Goal: Task Accomplishment & Management: Complete application form

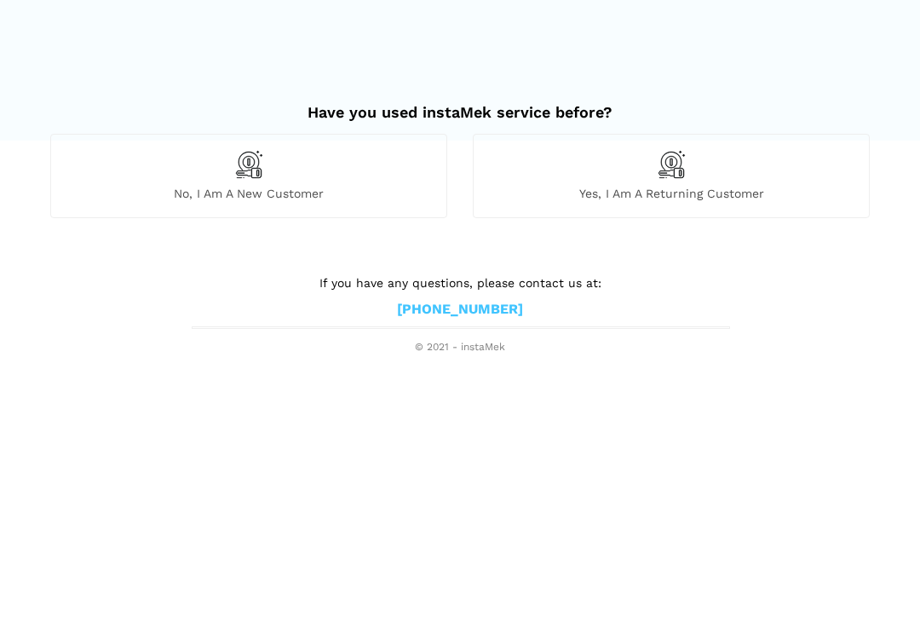
click at [141, 186] on span "No, I am a new customer" at bounding box center [248, 193] width 395 height 15
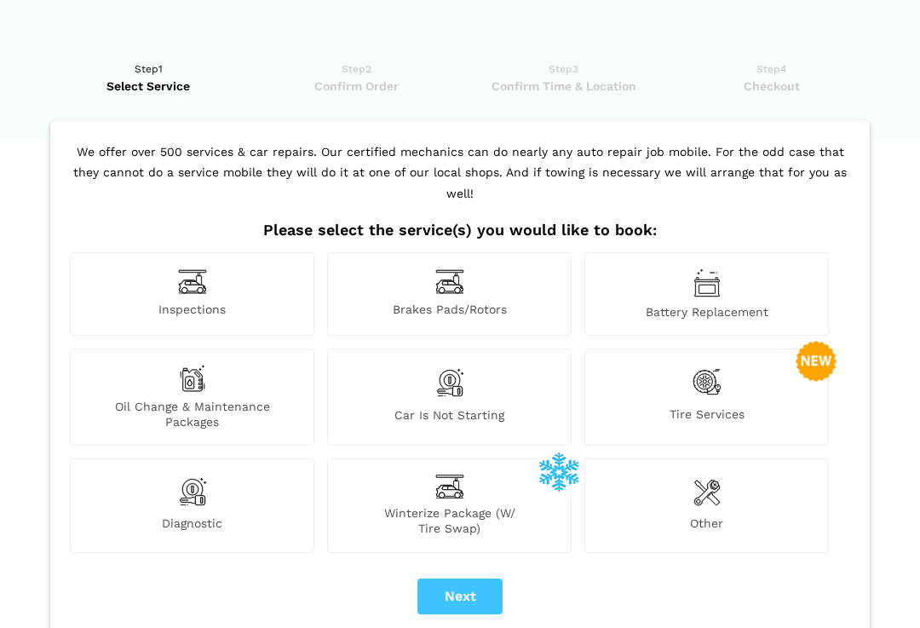
click at [422, 372] on div "Car is not starting" at bounding box center [449, 397] width 245 height 97
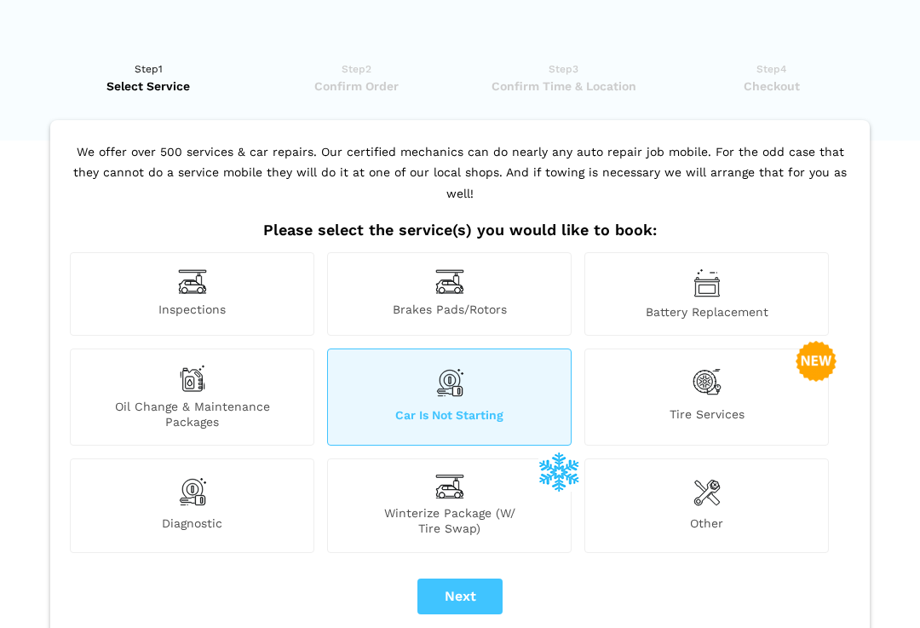
click at [459, 579] on button "Next" at bounding box center [460, 597] width 85 height 36
checkbox input "true"
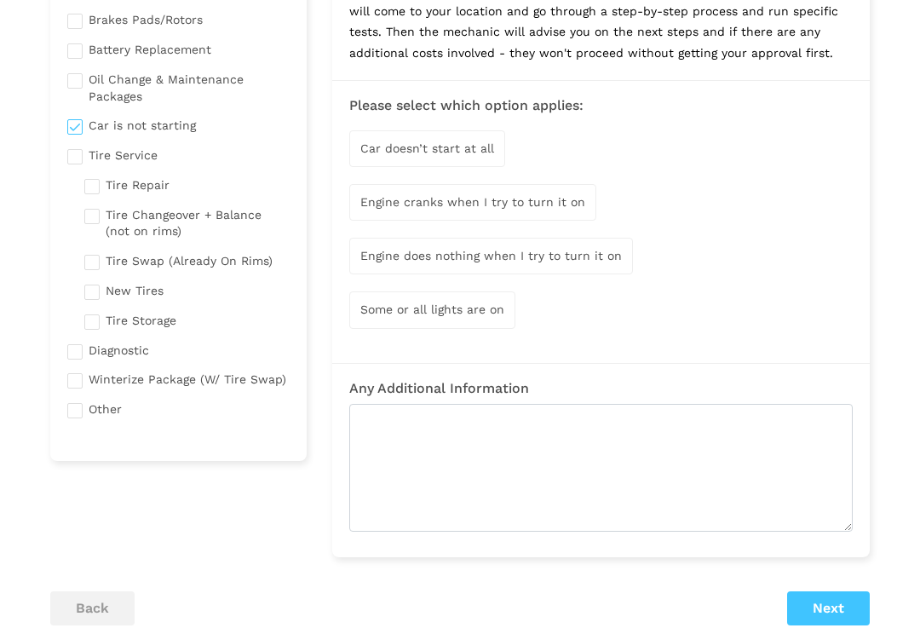
scroll to position [207, 0]
click at [387, 195] on span "Engine cranks when I try to turn it on" at bounding box center [473, 202] width 225 height 14
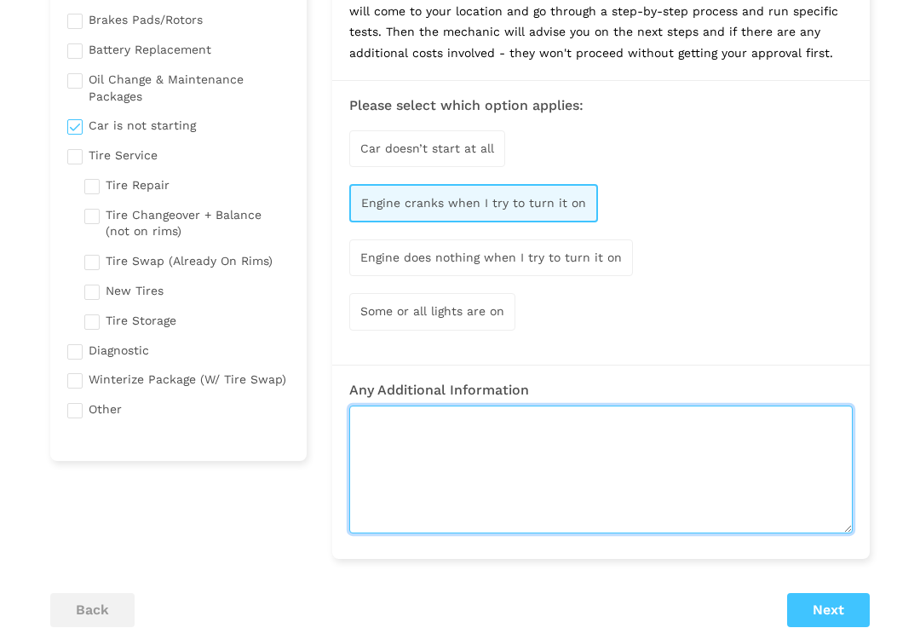
click at [378, 415] on textarea at bounding box center [601, 470] width 504 height 128
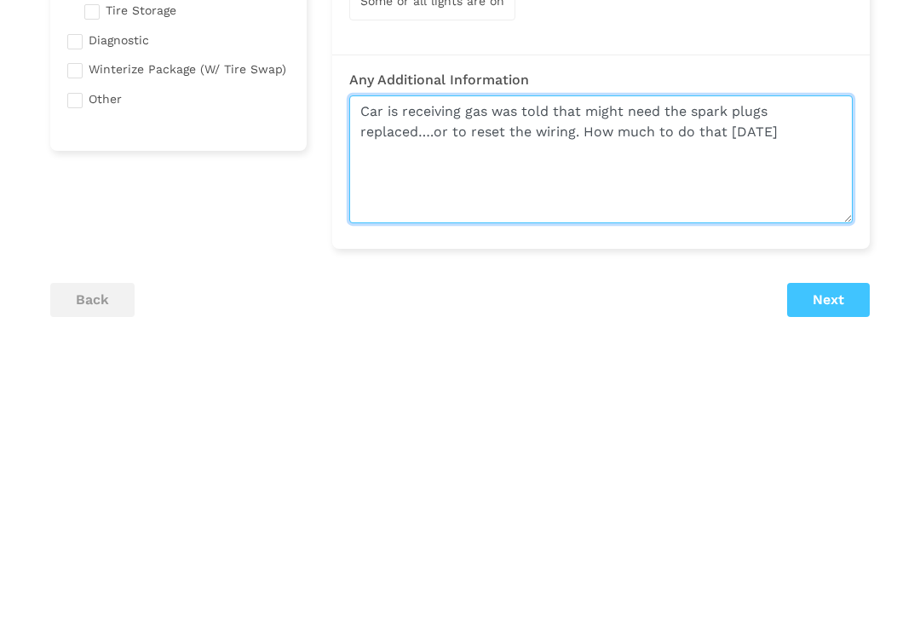
type textarea "Car is receiving gas was told that might need the spark plugs replaced….or to r…"
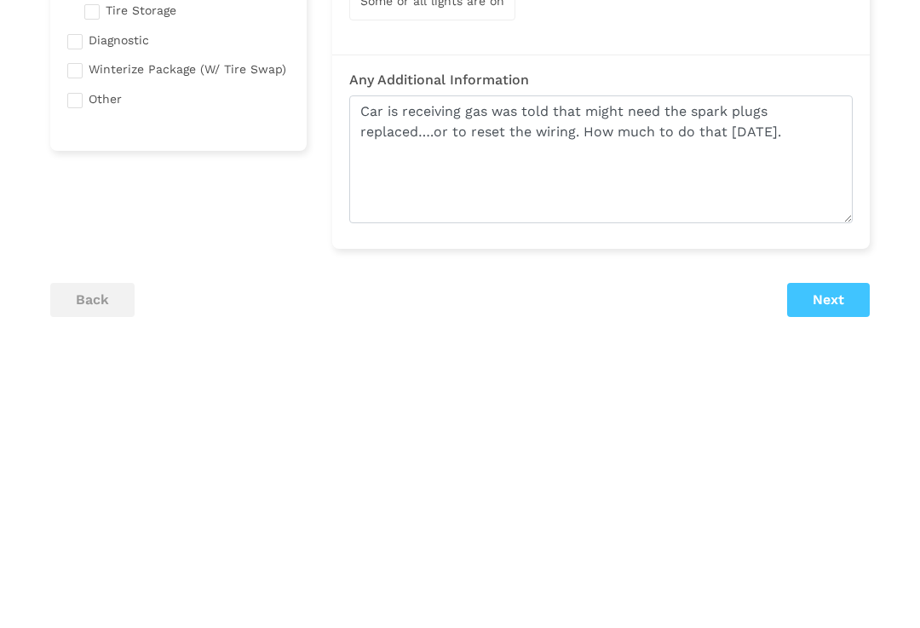
click at [828, 593] on button "Next" at bounding box center [828, 610] width 83 height 34
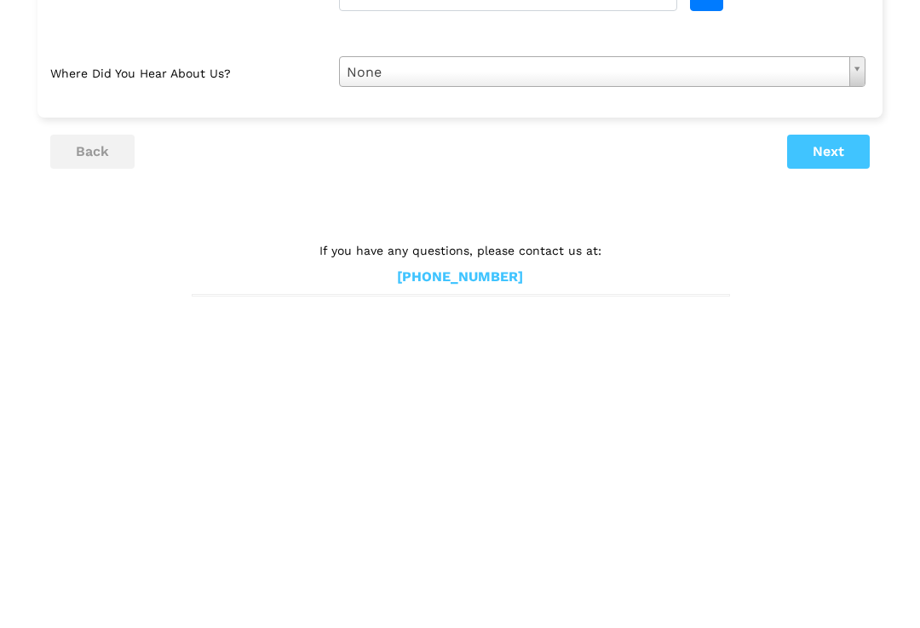
scroll to position [99, 0]
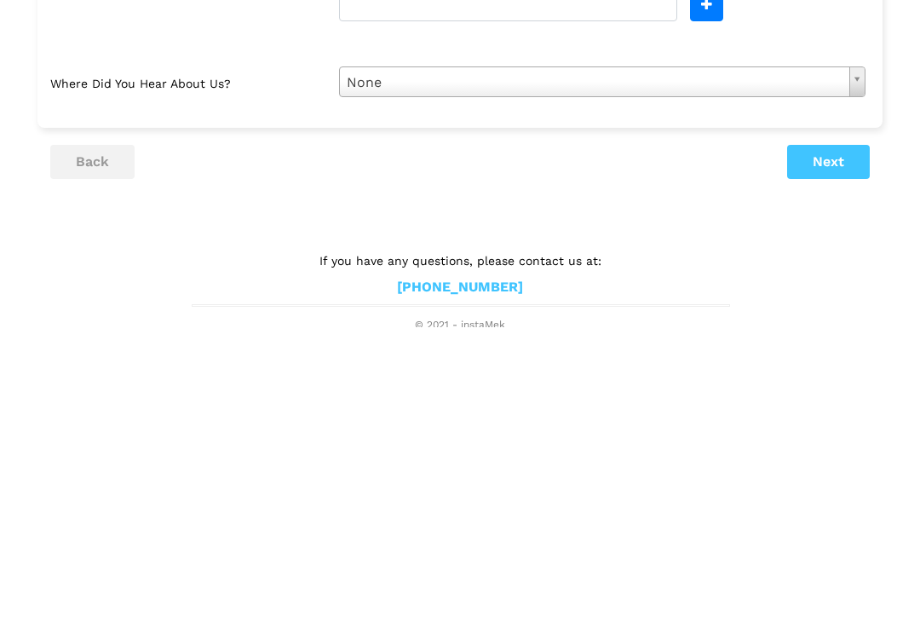
click at [832, 446] on button "Next" at bounding box center [828, 463] width 83 height 34
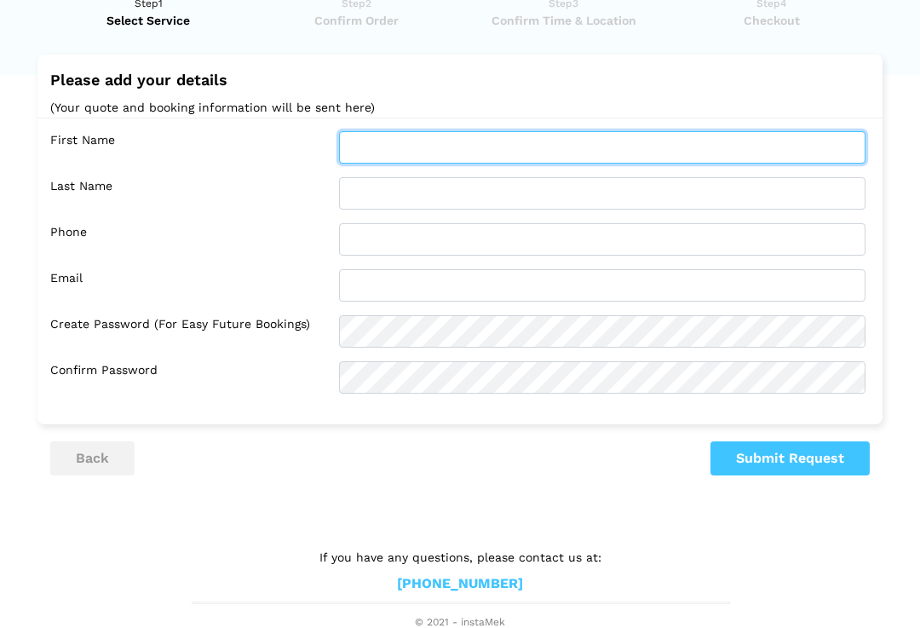
click at [371, 141] on input "text" at bounding box center [602, 148] width 527 height 32
type input "[PERSON_NAME]"
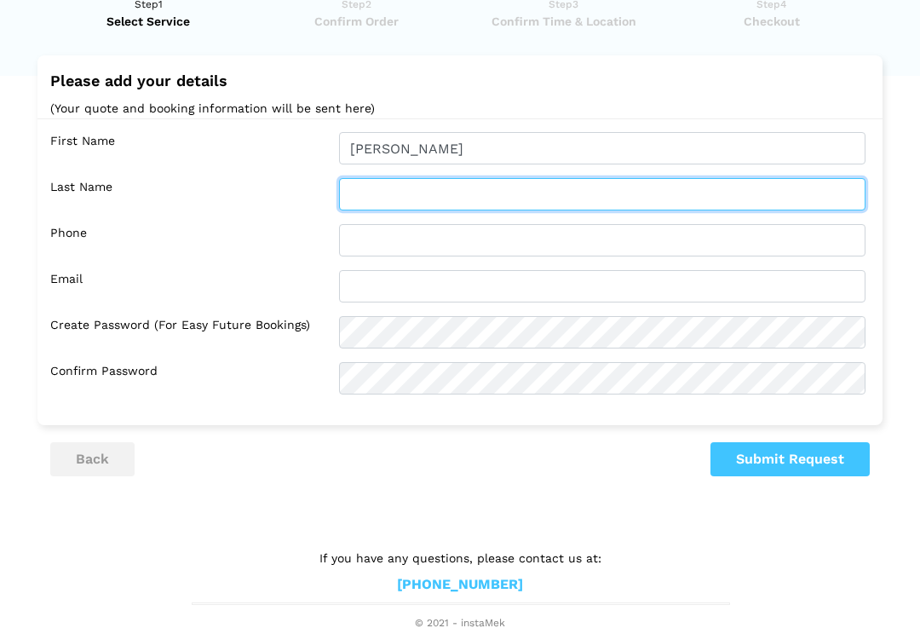
click at [366, 199] on input "text" at bounding box center [602, 194] width 527 height 32
type input "Learmond"
